Goal: Information Seeking & Learning: Learn about a topic

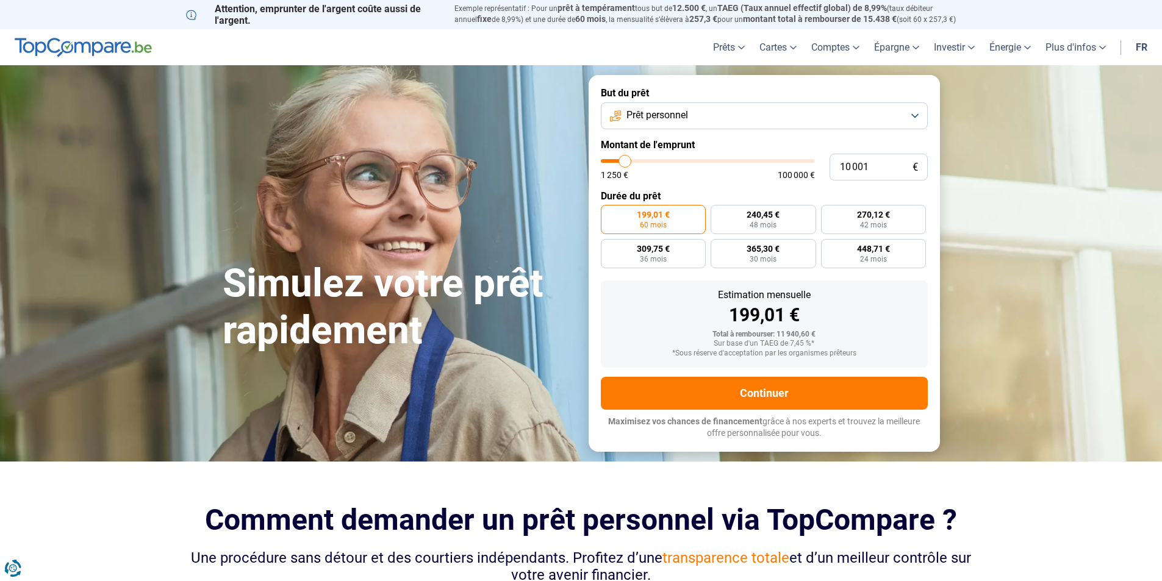
type input "11 250"
type input "11250"
type input "11 500"
type input "11500"
type input "12 750"
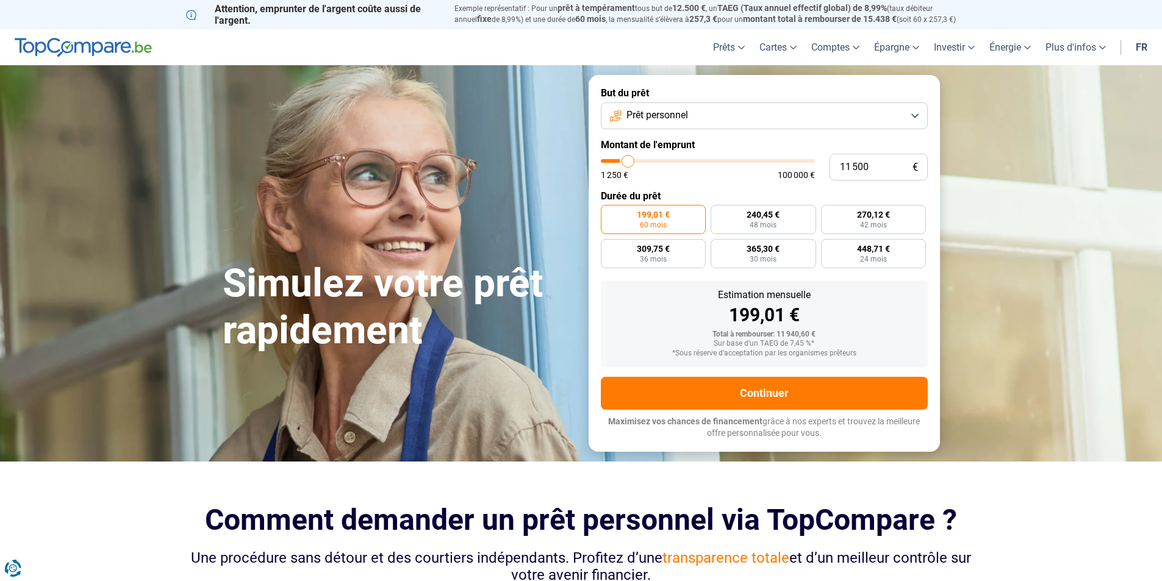
type input "12750"
type input "13 500"
type input "13500"
type input "15 500"
type input "15500"
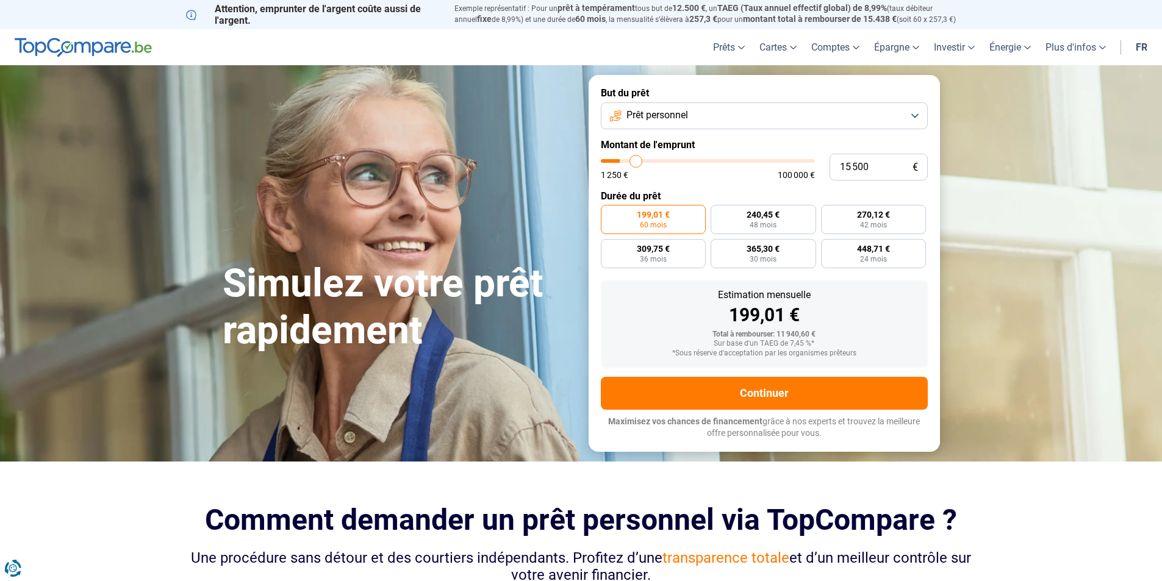
type input "17 000"
type input "17000"
type input "19 000"
type input "19000"
type input "20 500"
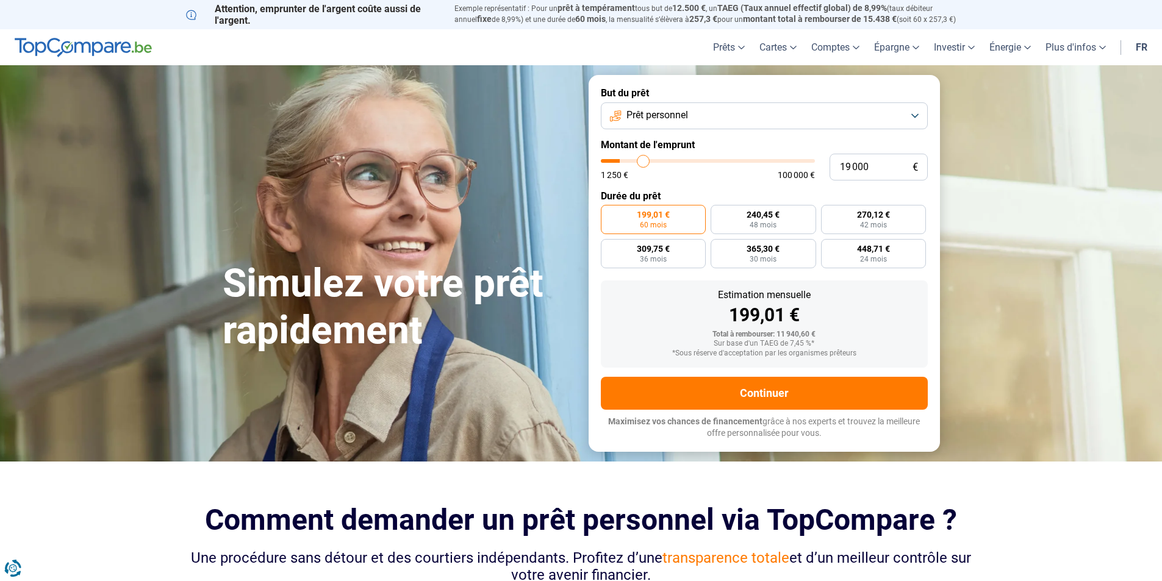
type input "20500"
type input "22 250"
type input "22250"
type input "23 750"
type input "23750"
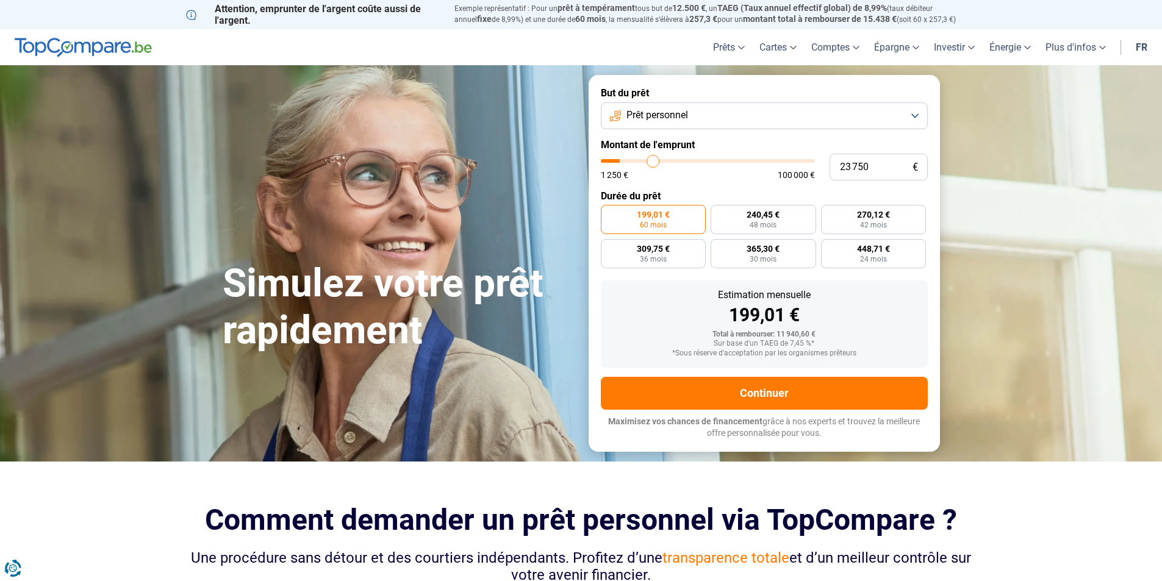
type input "25 750"
type input "25750"
type input "26 500"
type input "26500"
type input "28 000"
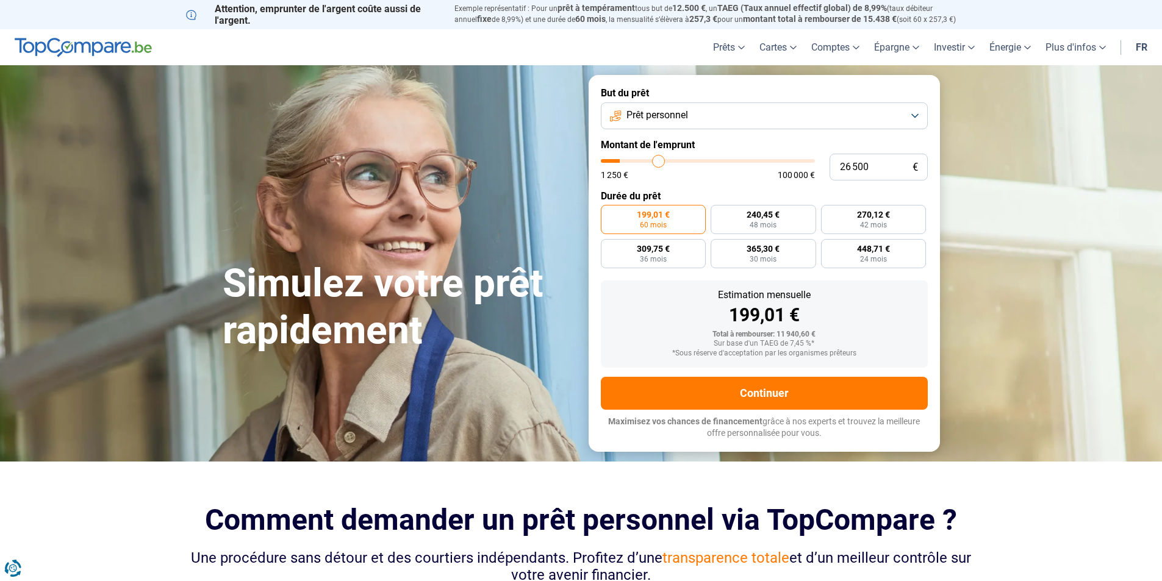
type input "28000"
type input "29 500"
type input "29500"
type input "30 500"
type input "30500"
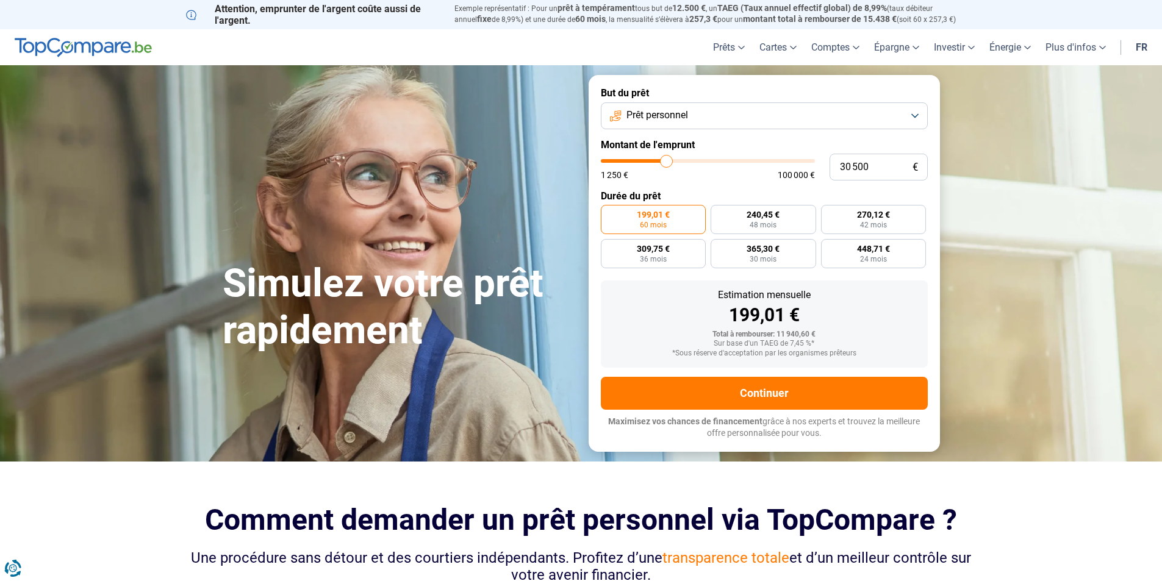
type input "31 000"
type input "31000"
type input "31 250"
type input "31250"
type input "31 750"
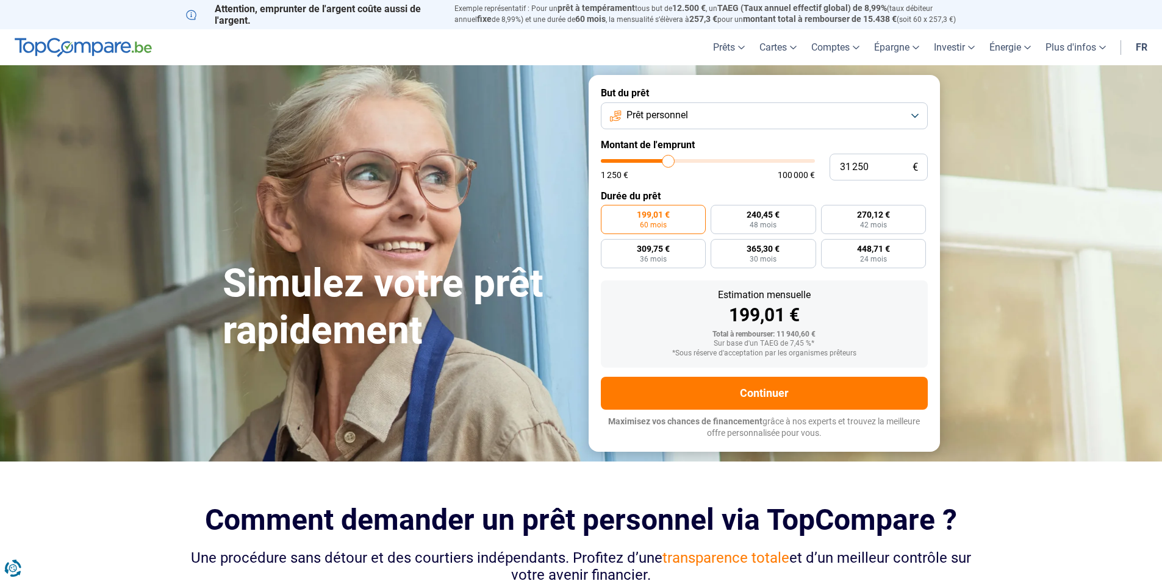
type input "31750"
type input "32 000"
type input "32000"
type input "32 250"
type input "32250"
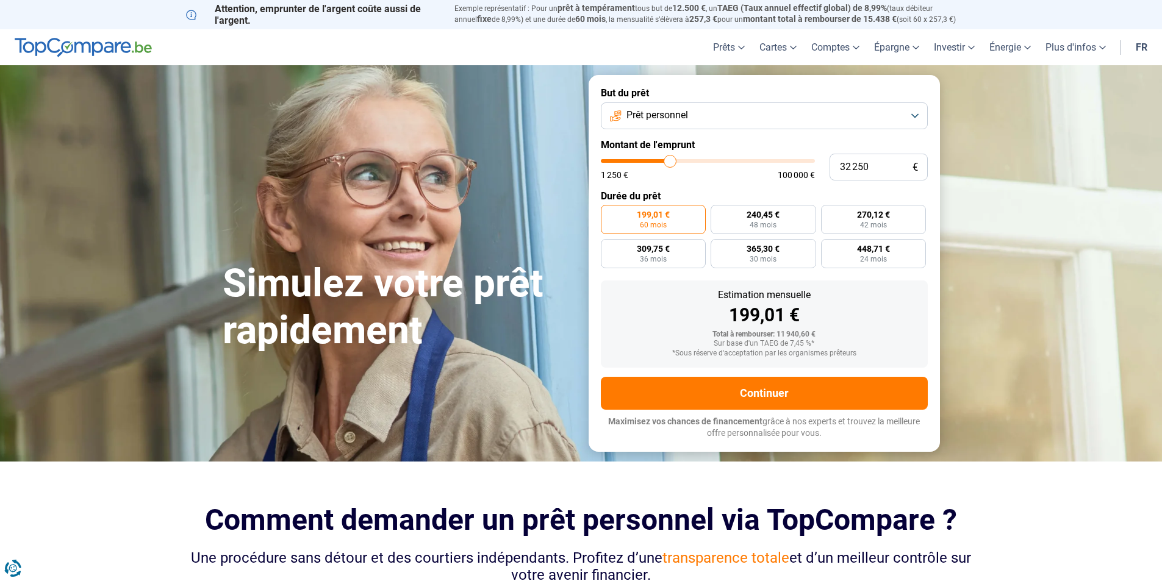
type input "32 500"
type input "32500"
type input "32 750"
type input "32750"
type input "33 250"
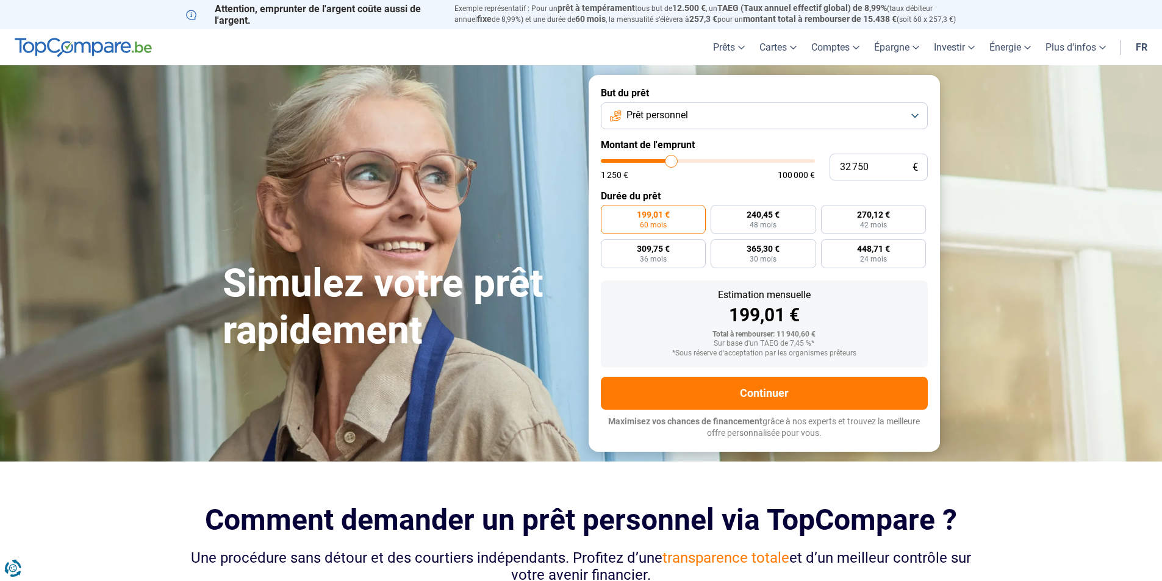
type input "33250"
type input "33 750"
type input "33750"
type input "34 250"
type input "34250"
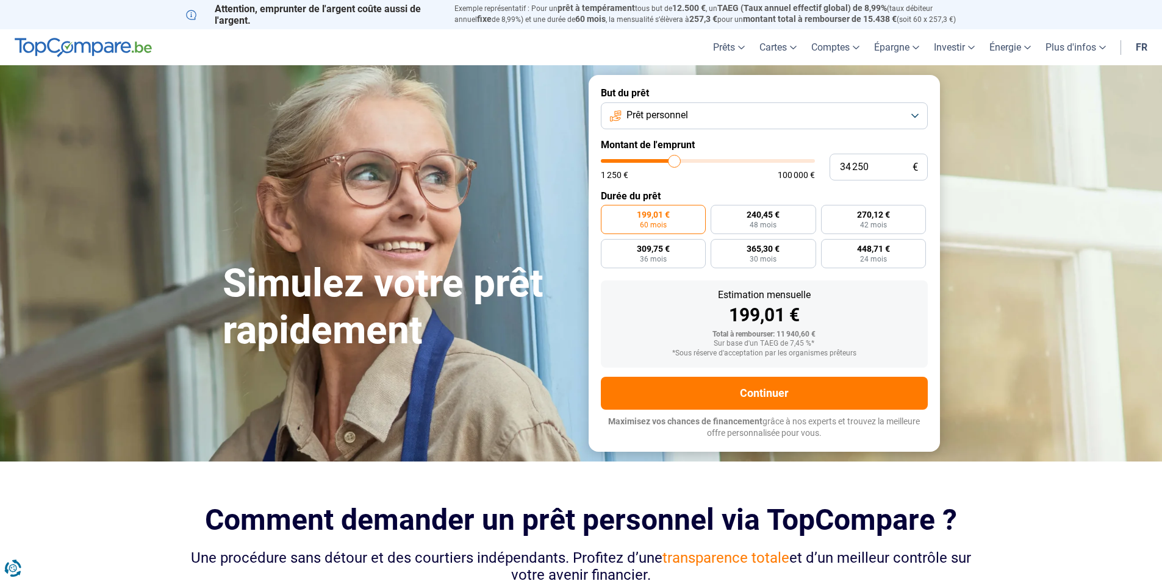
type input "35 250"
type input "35250"
type input "35 750"
type input "35750"
type input "36 500"
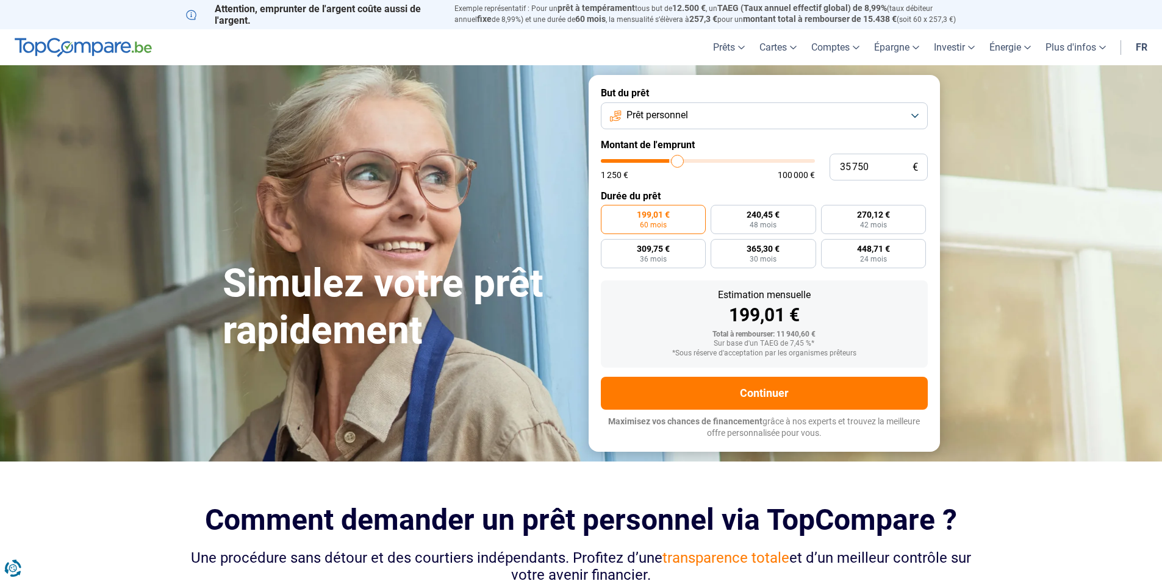
type input "36500"
type input "37 000"
type input "37000"
type input "37 250"
type input "37250"
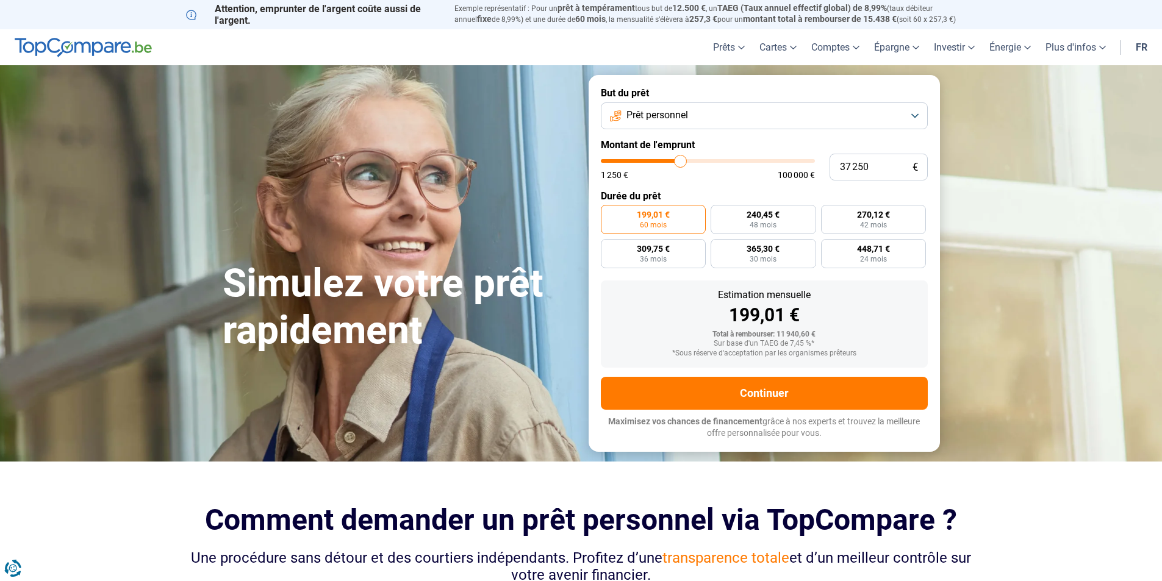
type input "37 750"
type input "37750"
type input "38 000"
type input "38000"
type input "38 250"
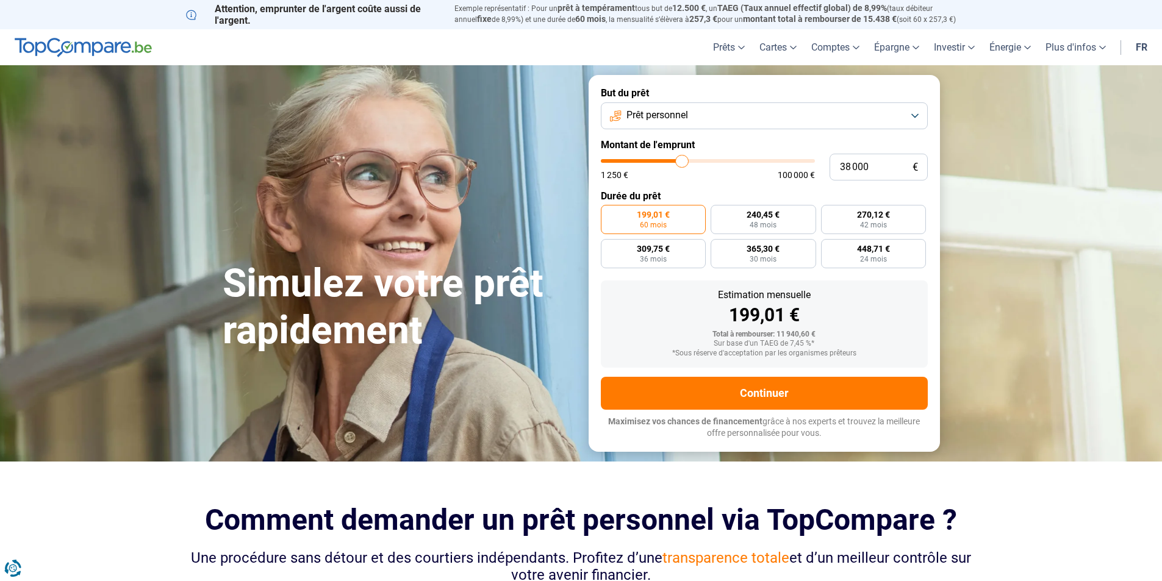
type input "38250"
type input "38 750"
type input "38750"
type input "39 250"
type input "39250"
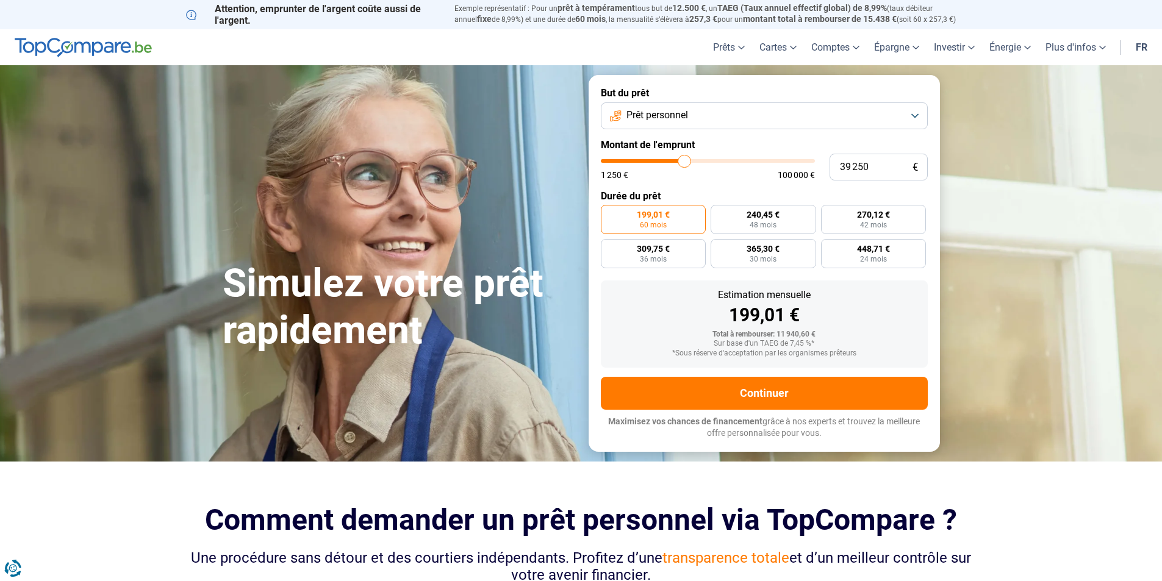
type input "39 750"
type input "39750"
type input "40 000"
type input "40000"
type input "41 000"
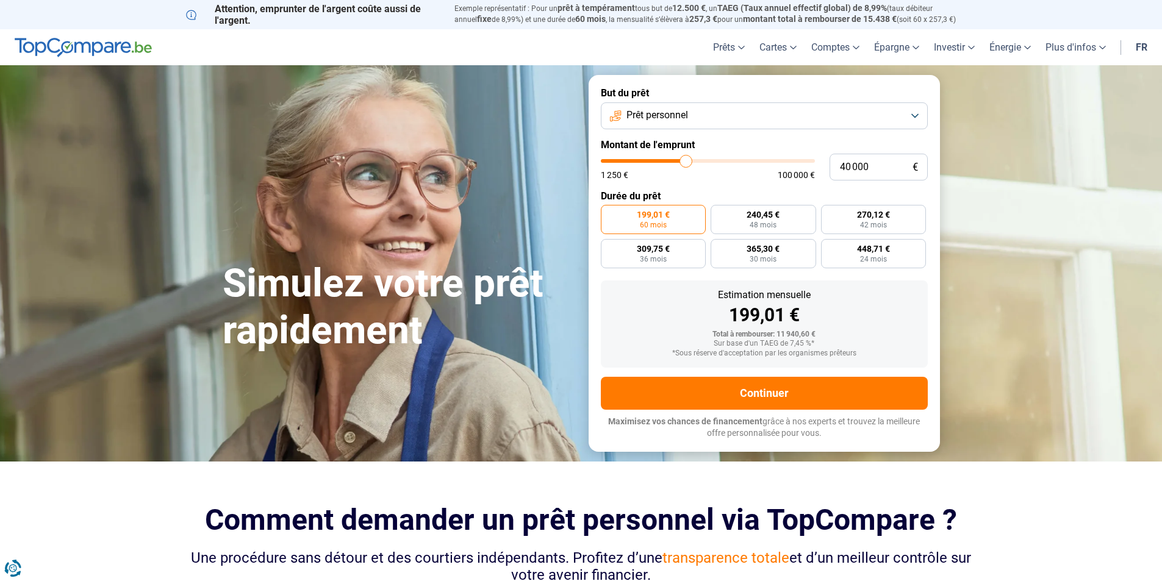
type input "41000"
type input "41 500"
type input "41500"
type input "42 500"
type input "42500"
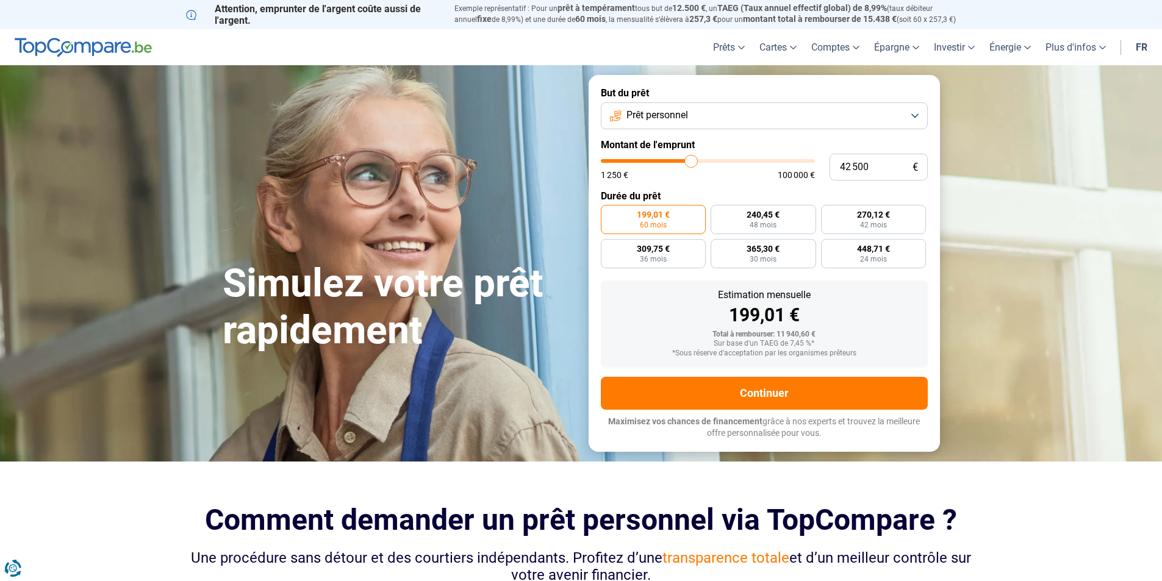
type input "42 750"
type input "42750"
type input "43 000"
type input "43000"
type input "43 500"
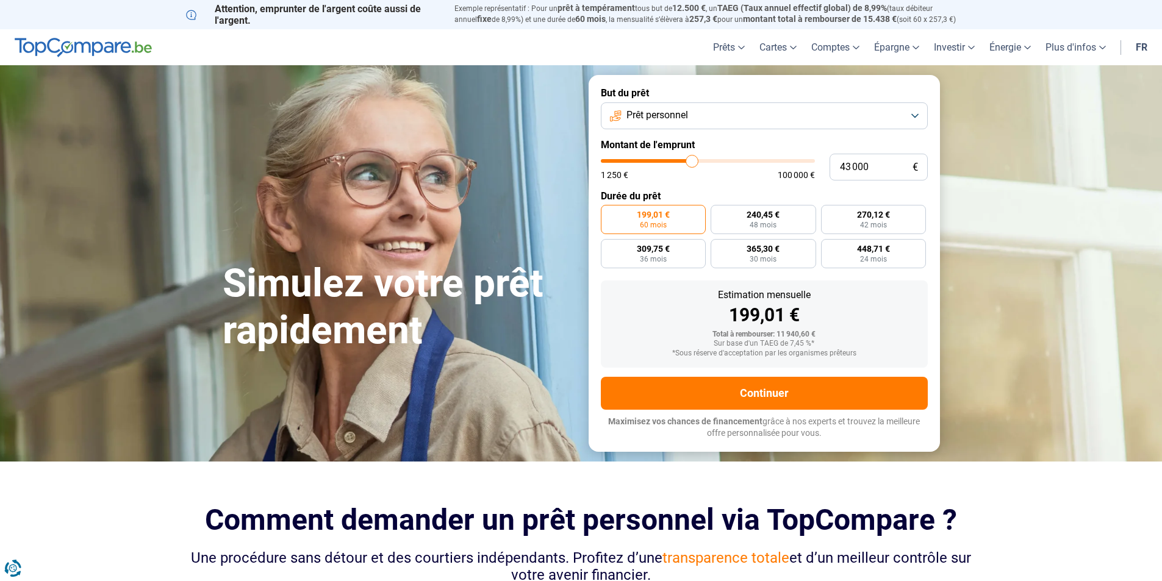
type input "43500"
type input "43 750"
type input "43750"
type input "44 250"
type input "44250"
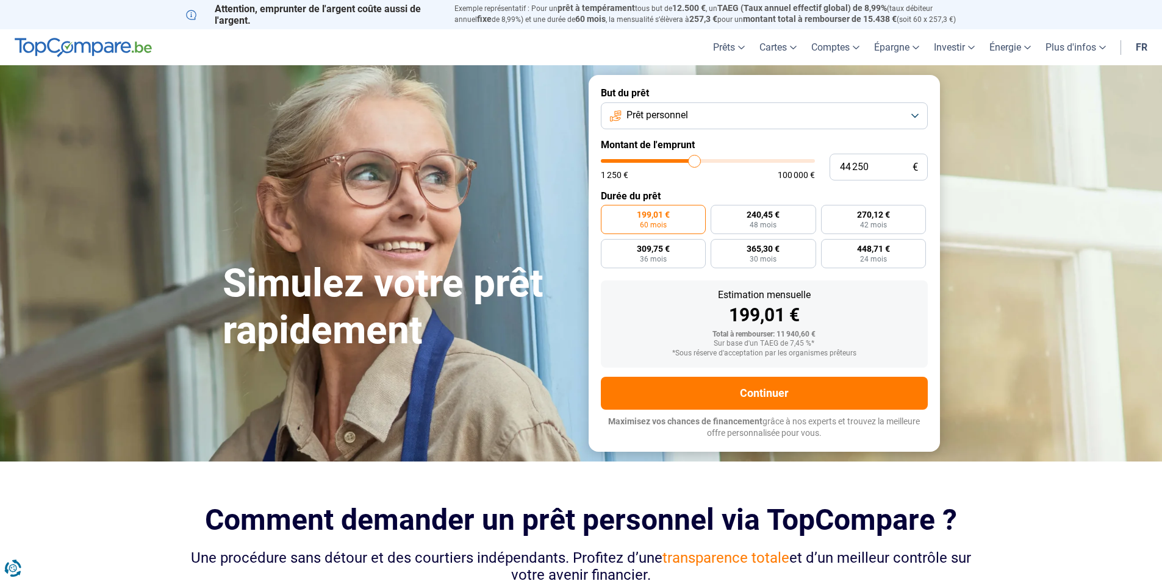
type input "45 000"
type input "45000"
type input "45 250"
type input "45250"
type input "45 500"
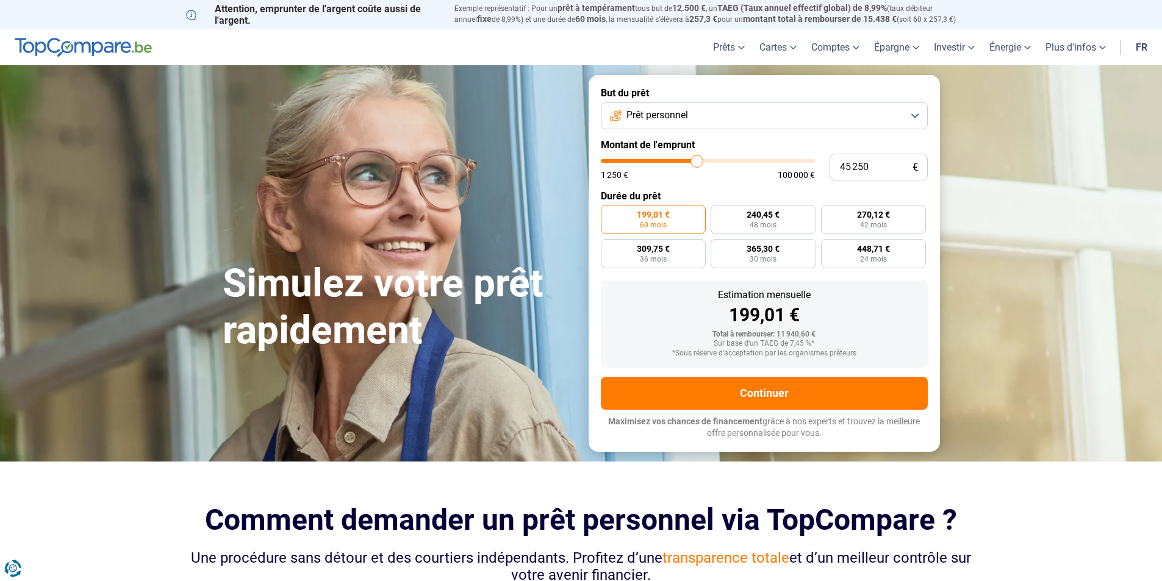
type input "45500"
type input "45 750"
type input "45750"
type input "46 000"
type input "46000"
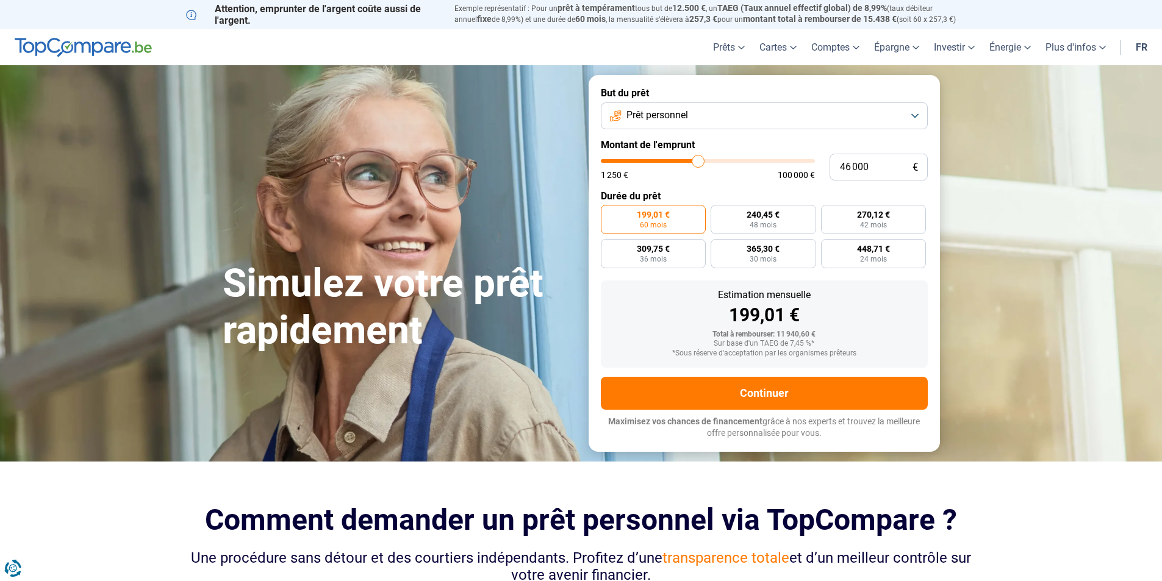
type input "46 500"
type input "46500"
type input "47 000"
type input "47000"
type input "48 250"
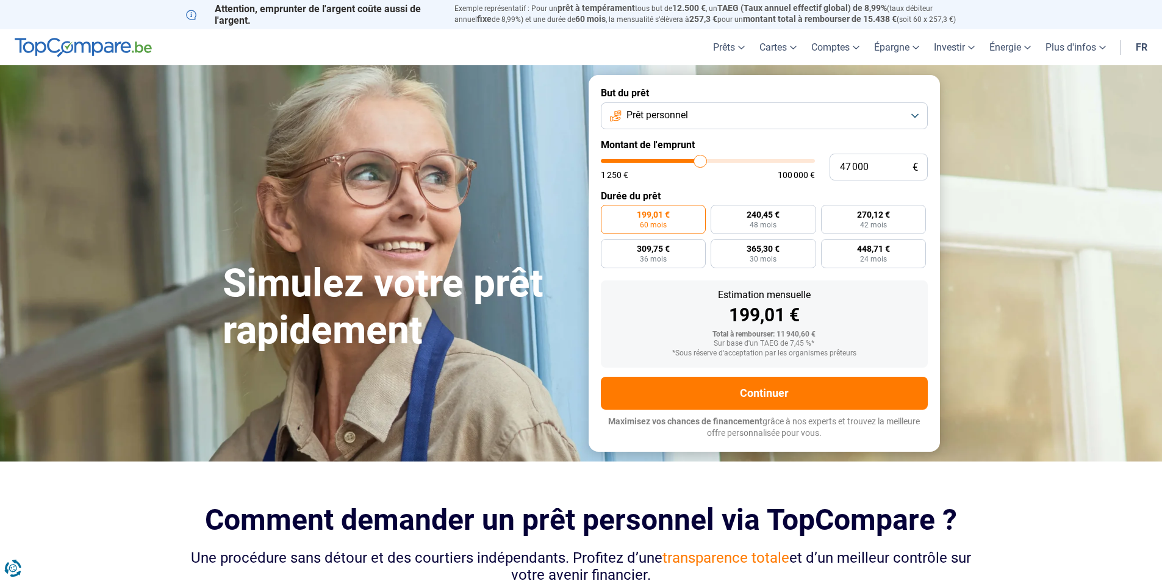
type input "48250"
type input "49 000"
type input "49000"
type input "50 500"
type input "50500"
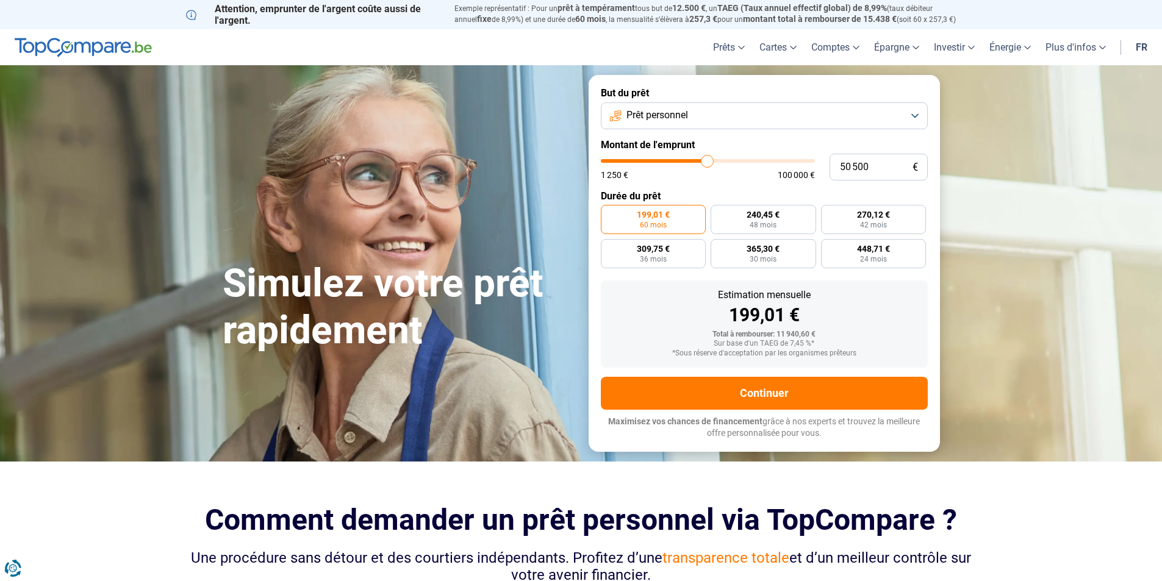
type input "51 500"
type input "51500"
type input "51 250"
type input "51250"
type input "51 000"
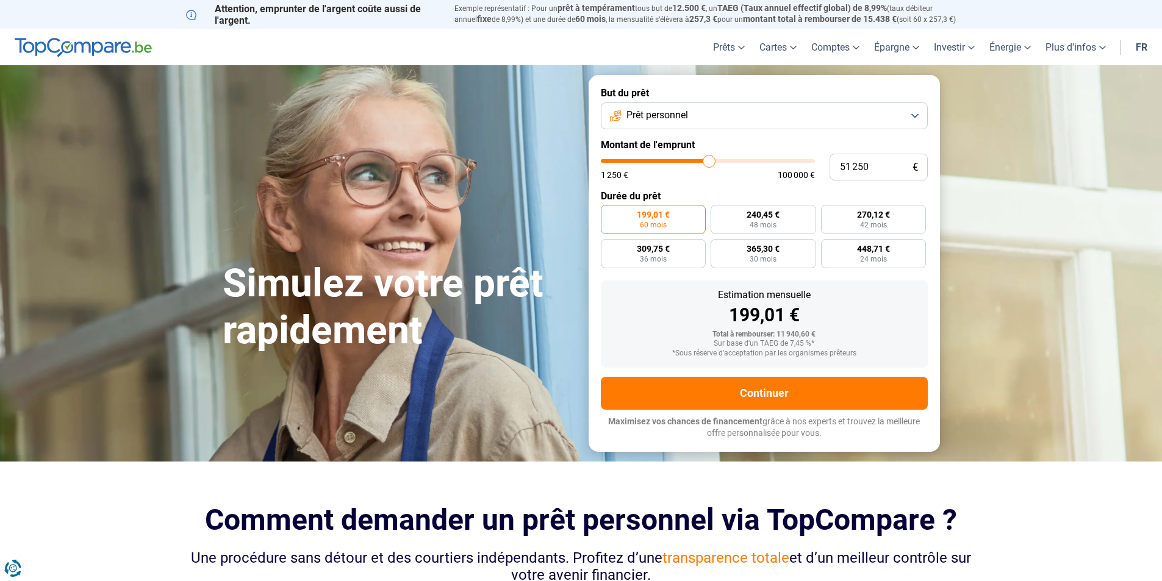
type input "51000"
type input "50 500"
type input "50500"
type input "50 250"
type input "50250"
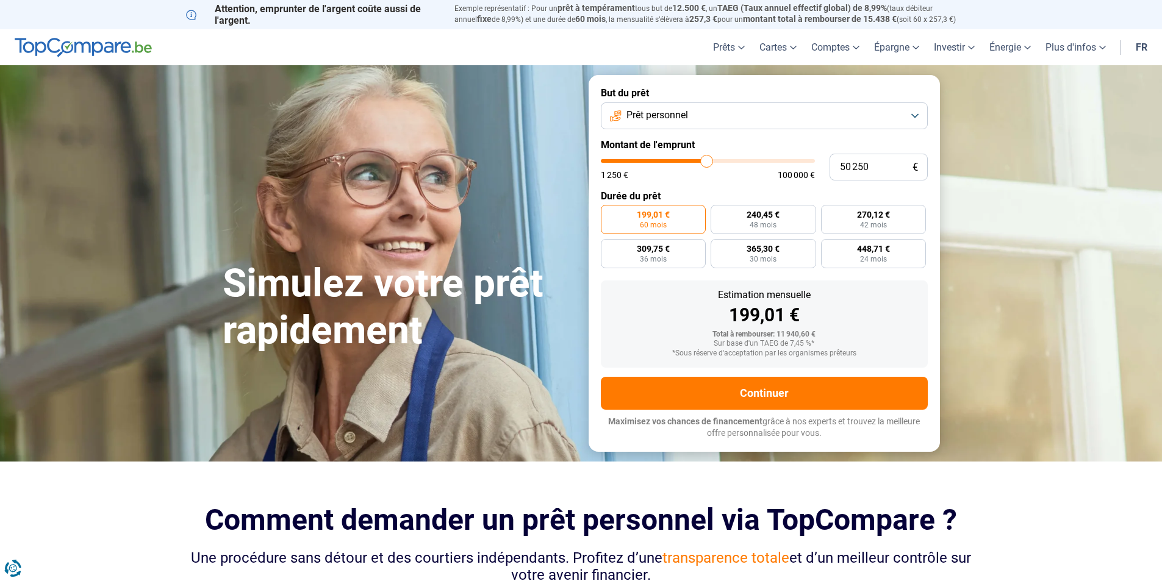
type input "50 000"
type input "50000"
type input "49 750"
type input "49750"
type input "50 000"
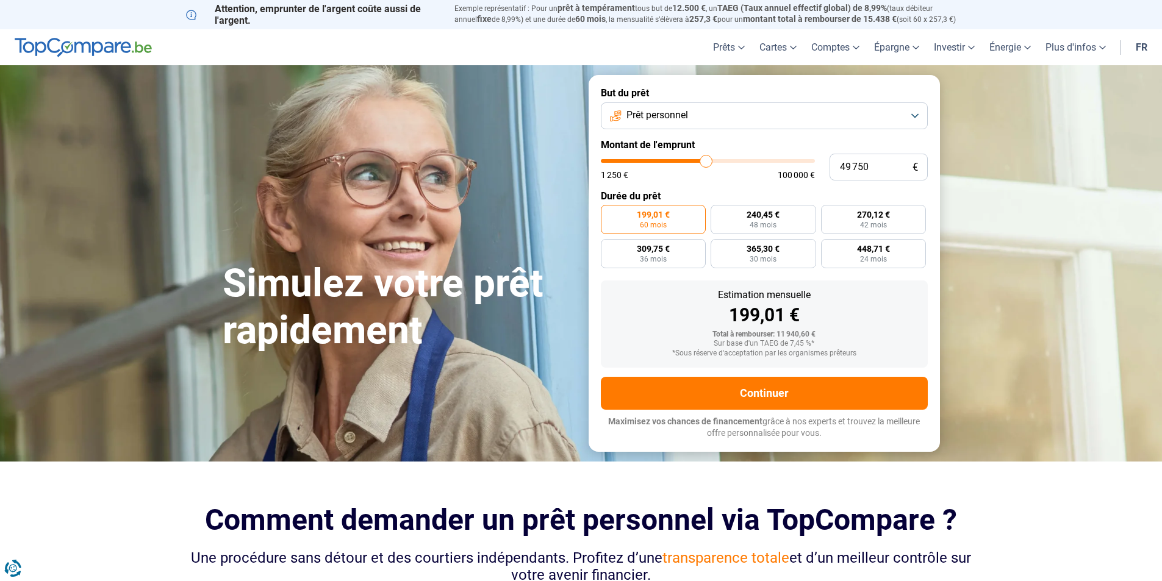
type input "50000"
type input "50 250"
type input "50250"
type input "50 500"
type input "50500"
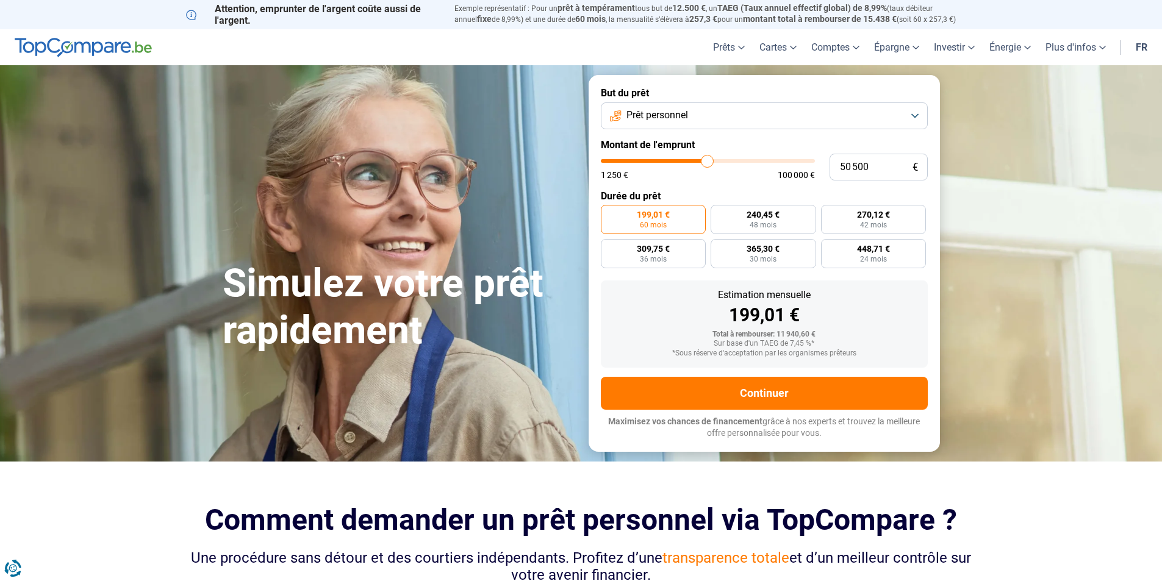
type input "51 250"
type input "51250"
type input "51 500"
type input "51500"
type input "51 250"
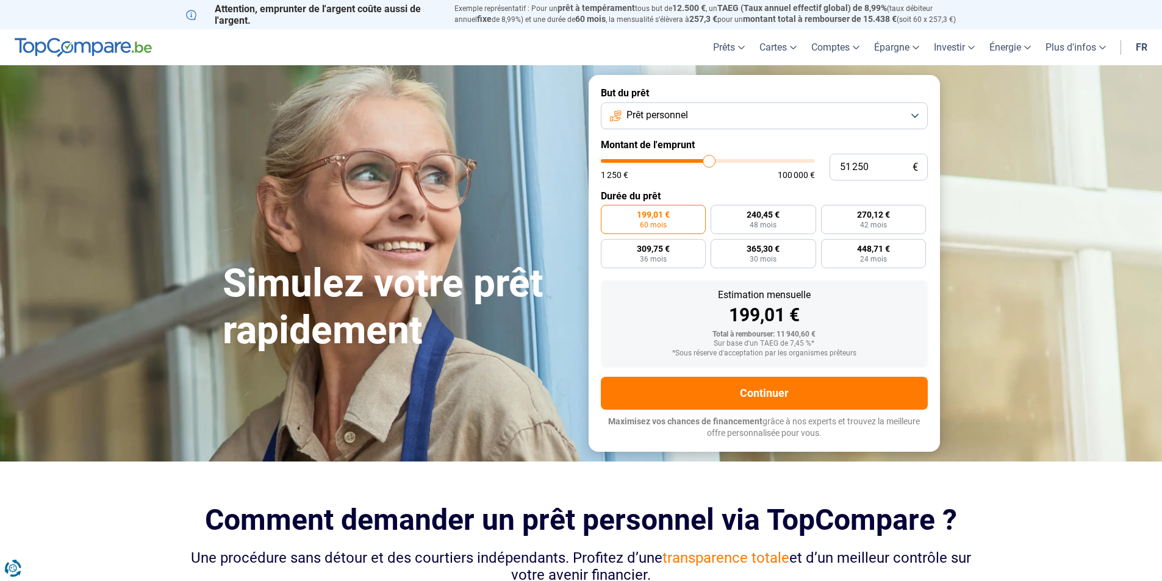
drag, startPoint x: 627, startPoint y: 160, endPoint x: 709, endPoint y: 159, distance: 81.8
type input "51250"
click at [709, 159] on input "range" at bounding box center [708, 161] width 214 height 4
radio input "false"
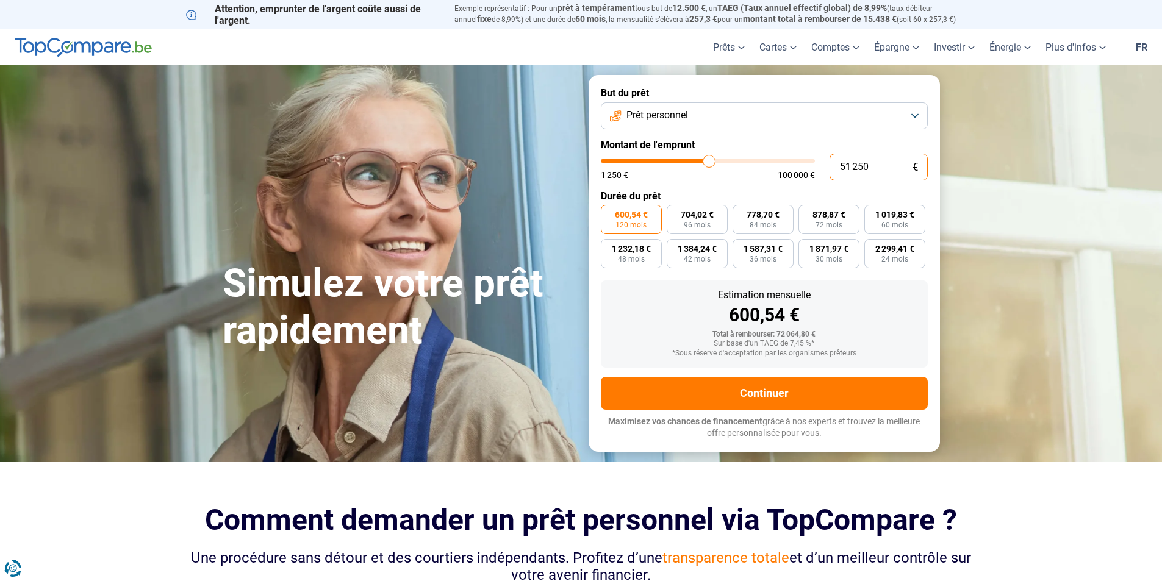
click at [876, 173] on input "51 250" at bounding box center [879, 167] width 98 height 27
type input "5 125"
type input "5250"
type input "512"
type input "1250"
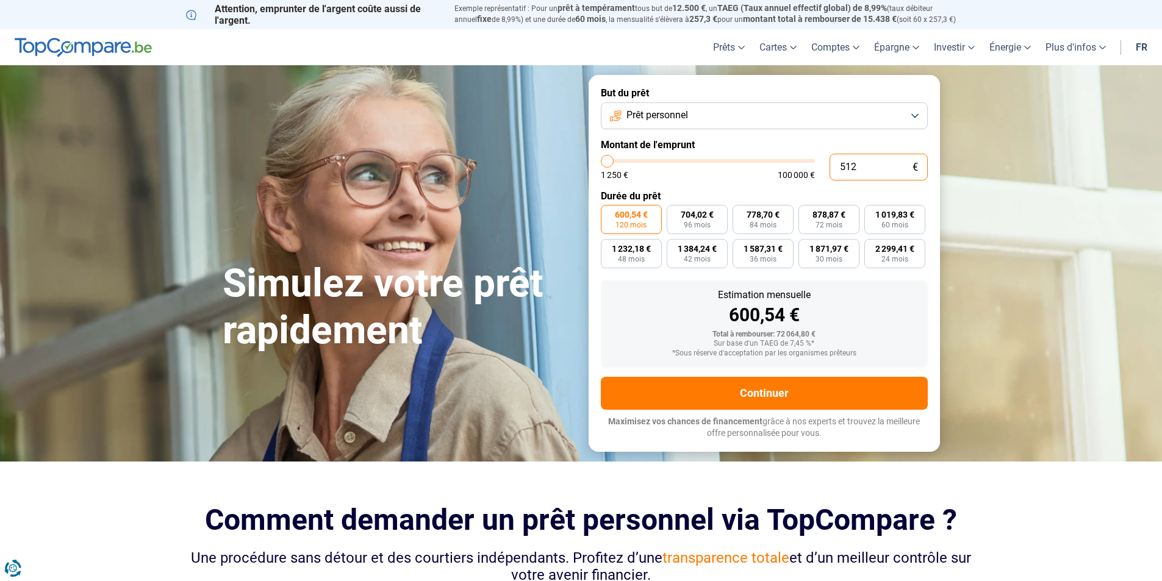
type input "51"
type input "1250"
type input "5"
type input "1250"
type input "0"
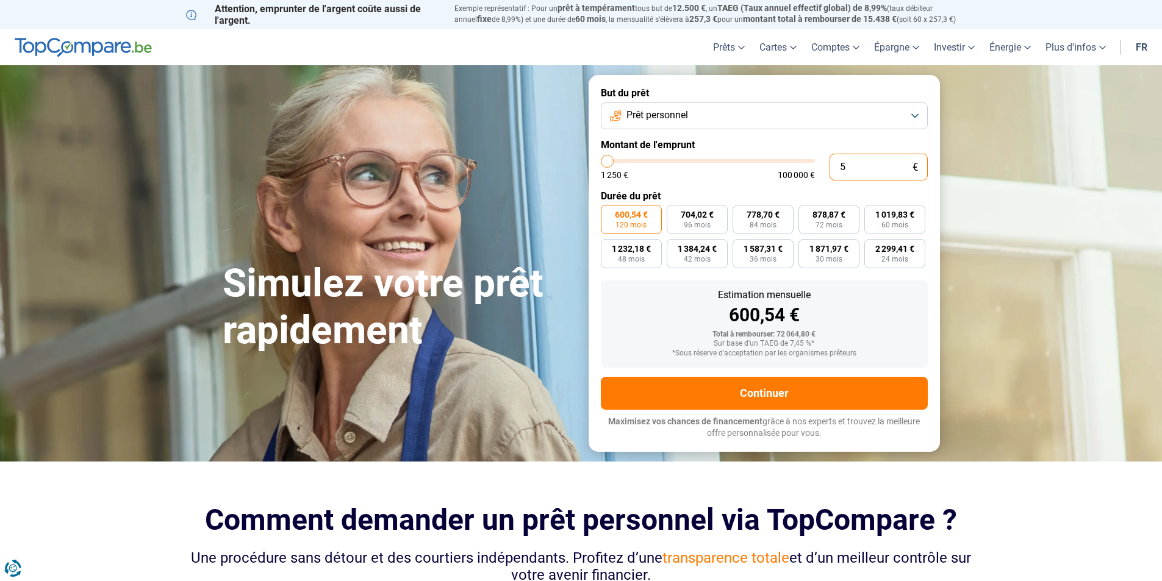
type input "1250"
type input "5"
type input "1250"
type input "50"
type input "1250"
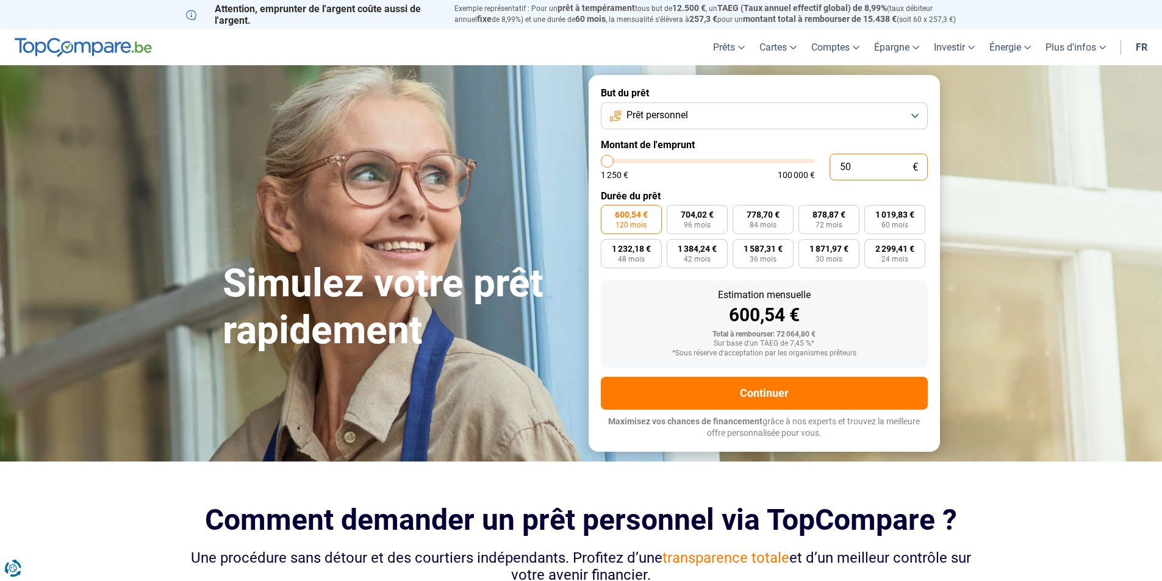
type input "500"
type input "1250"
type input "5 000"
type input "5000"
type input "50 000"
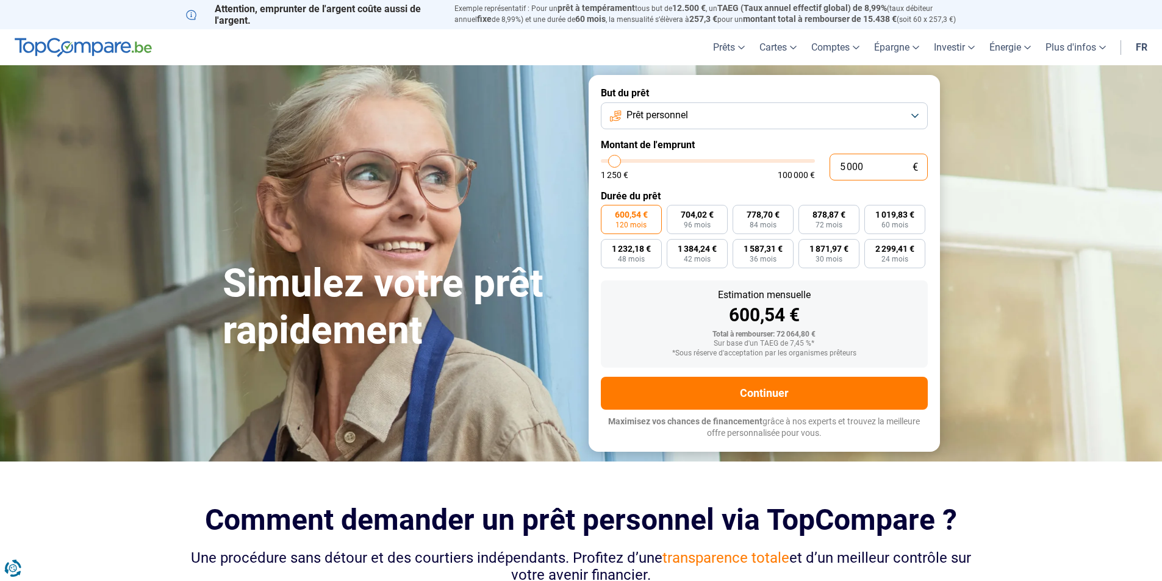
type input "50000"
type input "50 000"
